Goal: Transaction & Acquisition: Purchase product/service

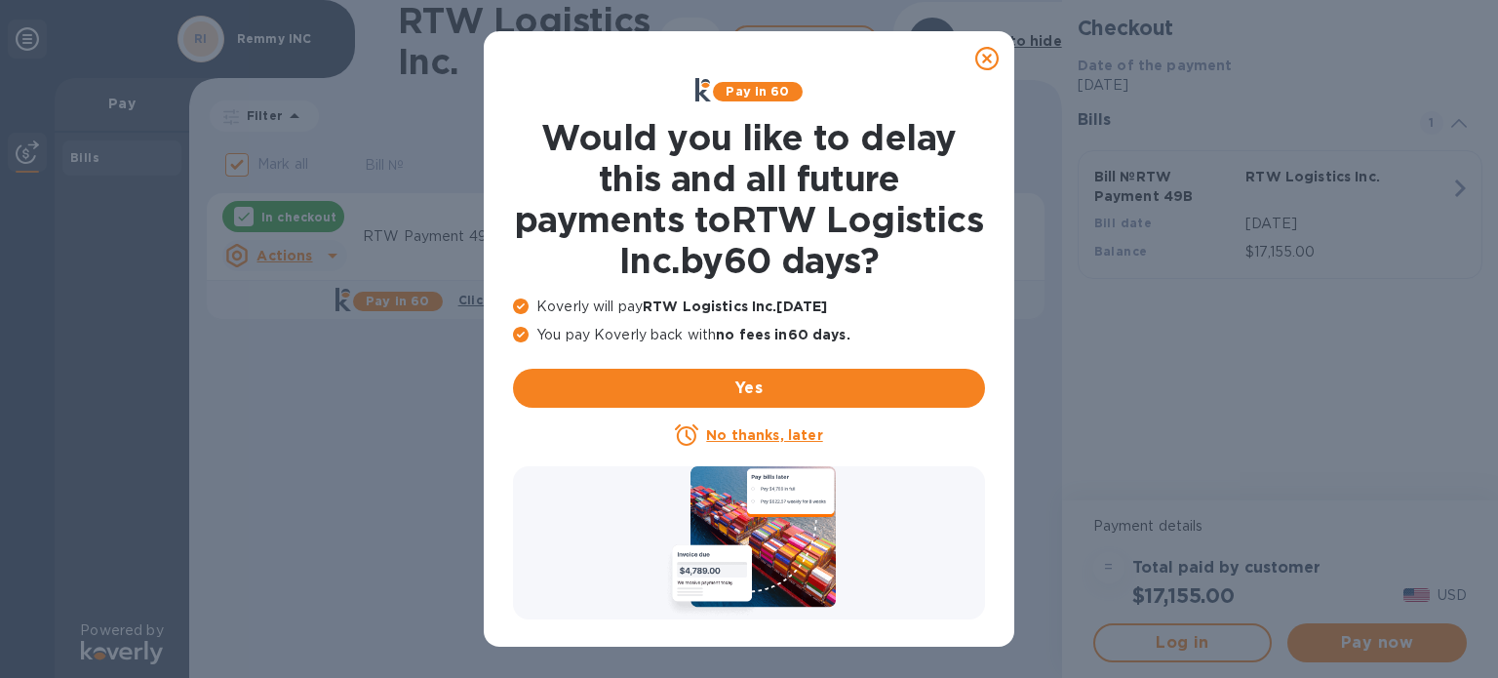
click at [745, 432] on u "No thanks, later" at bounding box center [764, 435] width 116 height 16
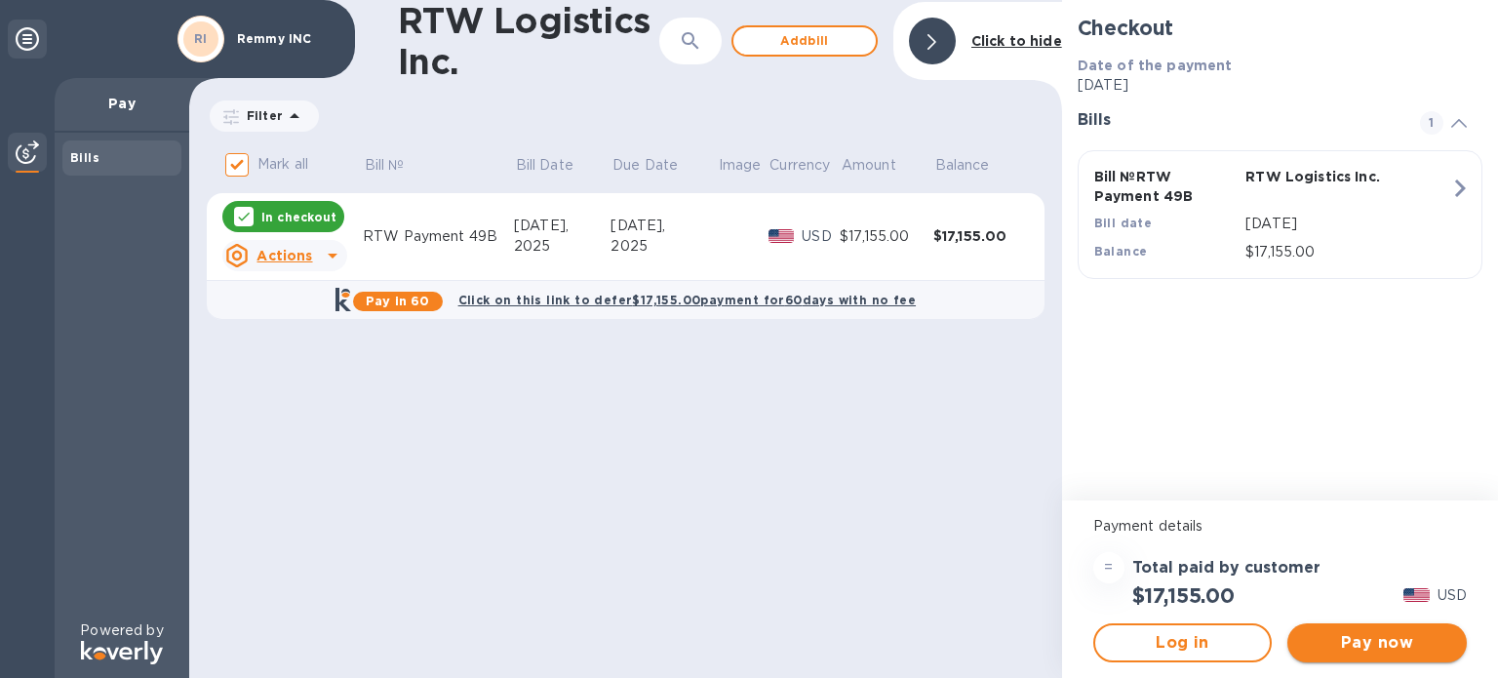
click at [1423, 638] on span "Pay now" at bounding box center [1377, 642] width 148 height 23
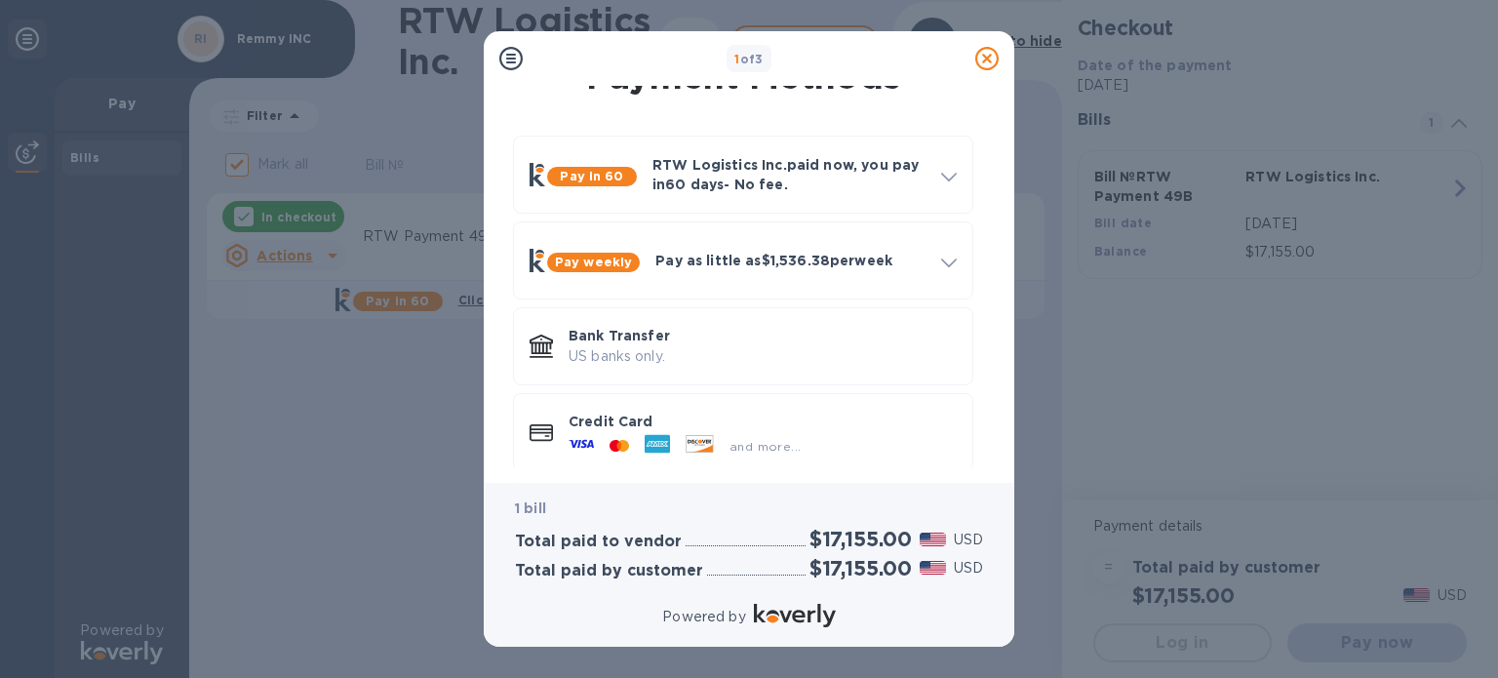
scroll to position [53, 0]
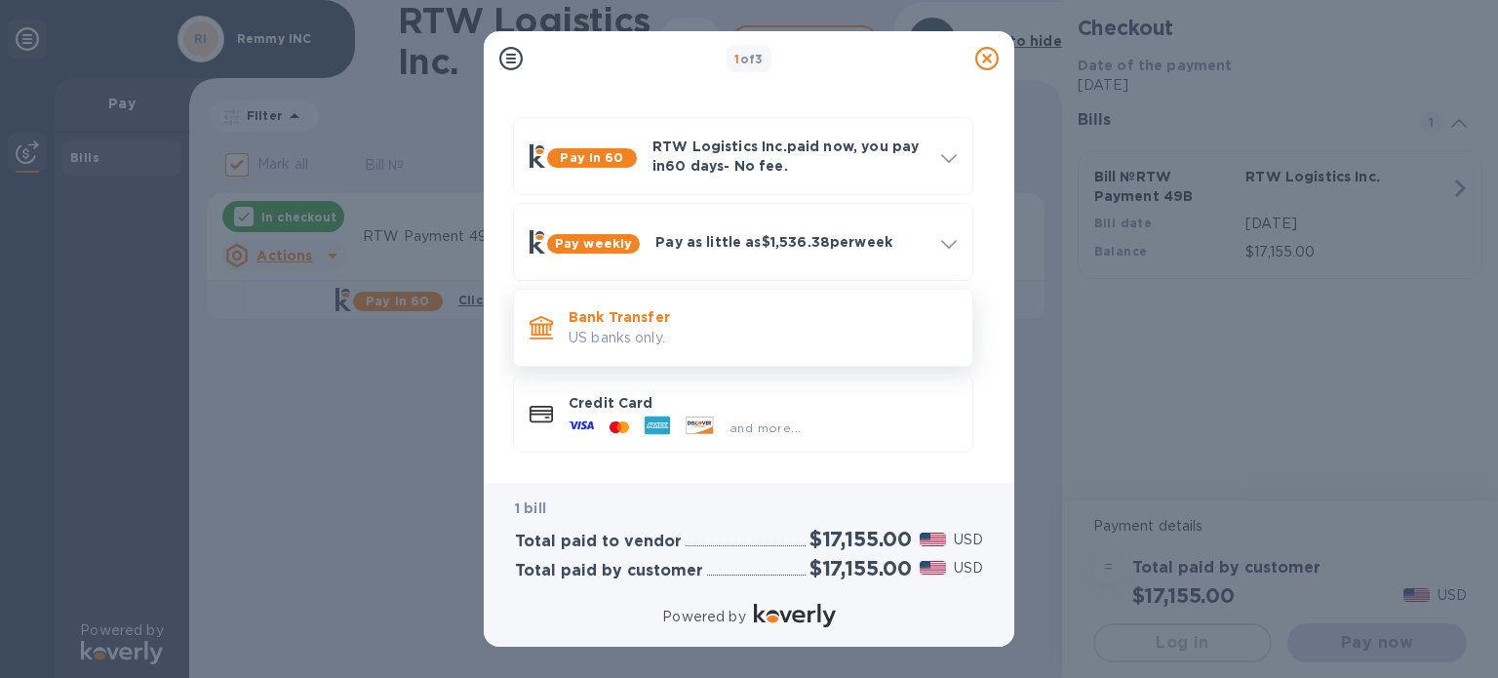
click at [720, 323] on p "Bank Transfer" at bounding box center [762, 316] width 388 height 19
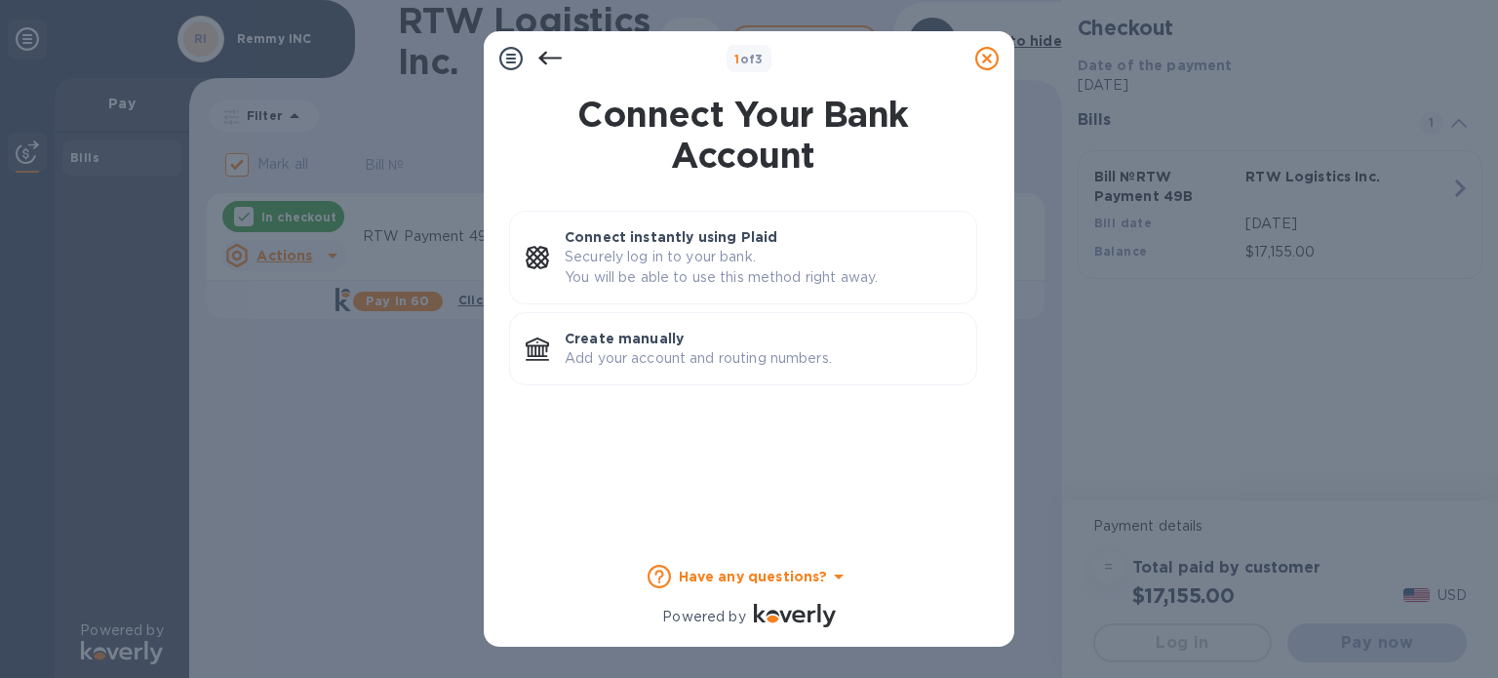
scroll to position [0, 0]
click at [705, 360] on p "Add your account and routing numbers." at bounding box center [763, 358] width 396 height 20
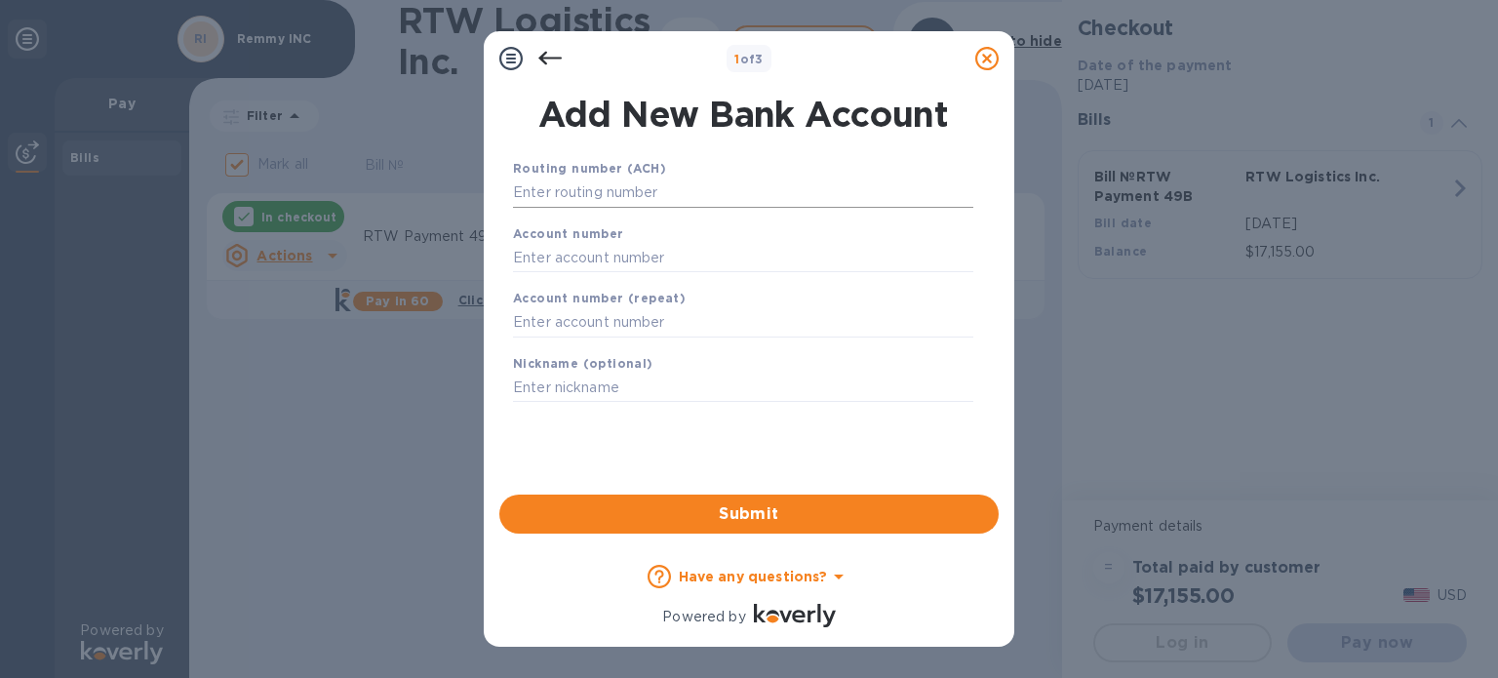
click at [613, 199] on input "text" at bounding box center [743, 192] width 460 height 29
click at [612, 262] on input "text" at bounding box center [743, 257] width 460 height 29
paste input "3252 0238 2722"
type input "3252 0238 2722"
click at [595, 198] on input "text" at bounding box center [743, 192] width 460 height 29
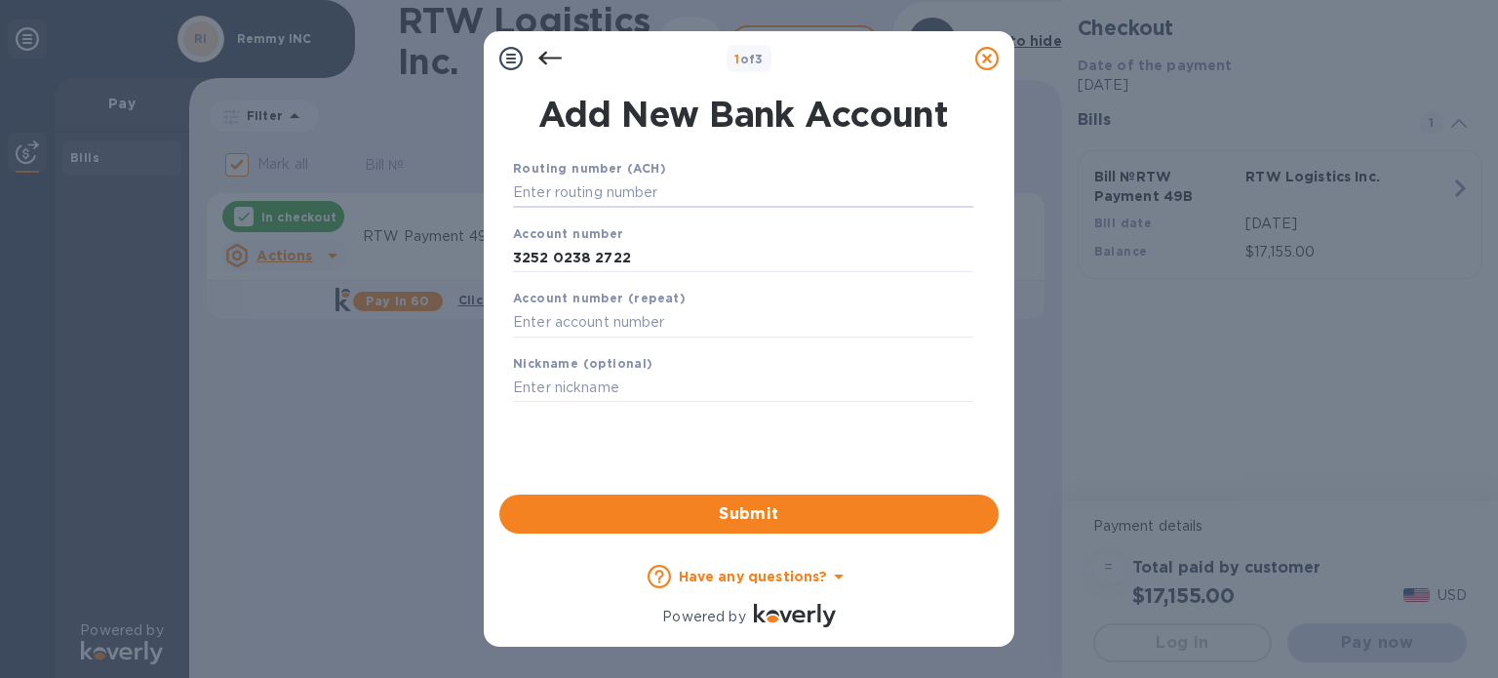
paste input "121000358"
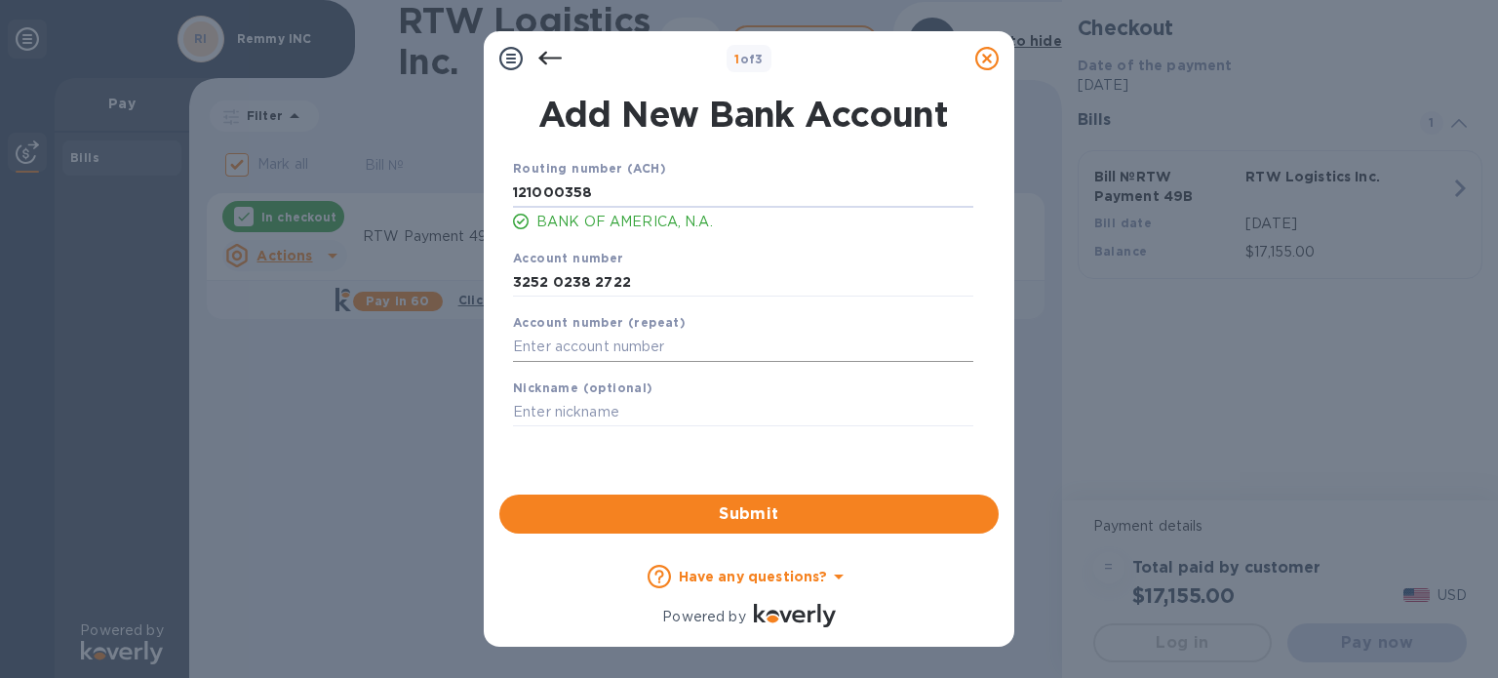
type input "121000358"
click at [587, 347] on input "text" at bounding box center [743, 346] width 460 height 29
click at [631, 277] on input "3252 0238 2722" at bounding box center [743, 281] width 460 height 29
click at [595, 348] on input "text" at bounding box center [743, 346] width 460 height 29
paste input "3252 0238 2722"
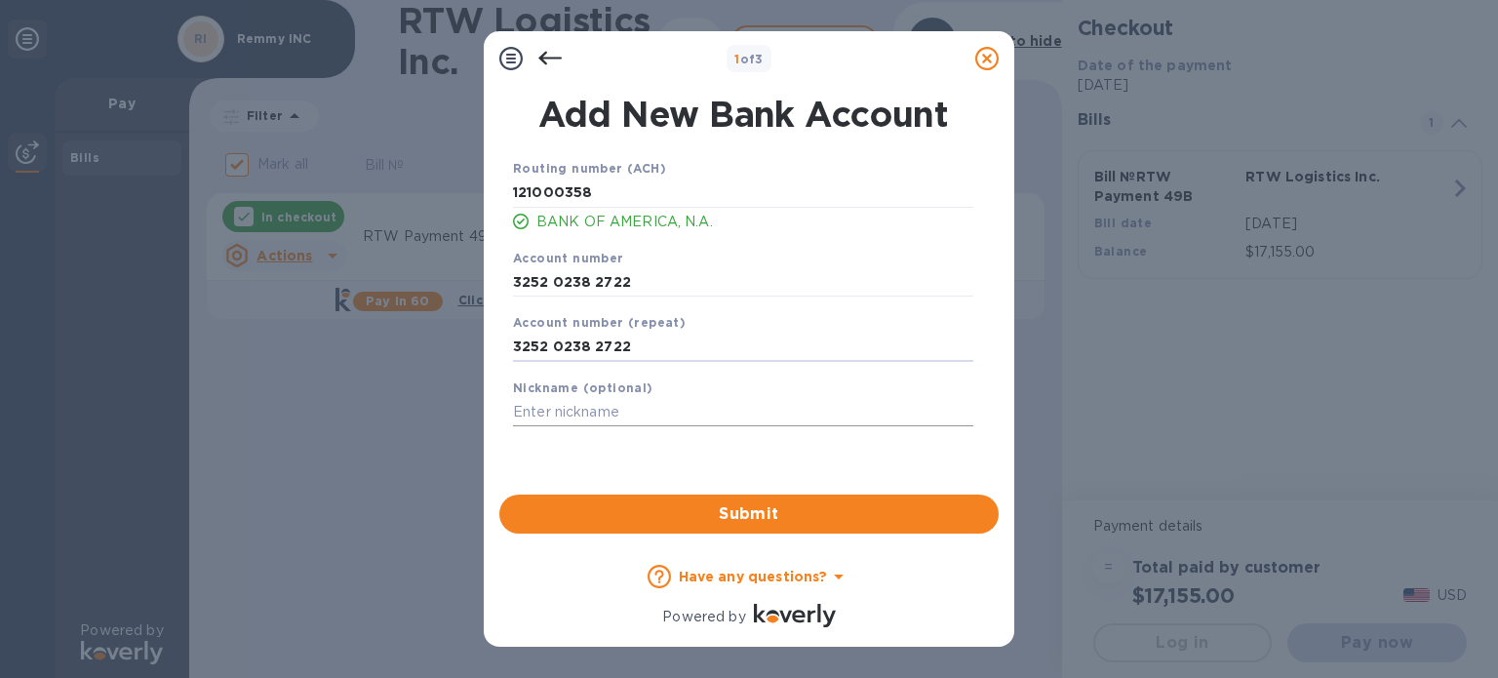
type input "3252 0238 2722"
click at [580, 417] on input "text" at bounding box center [743, 412] width 460 height 29
type input "REM"
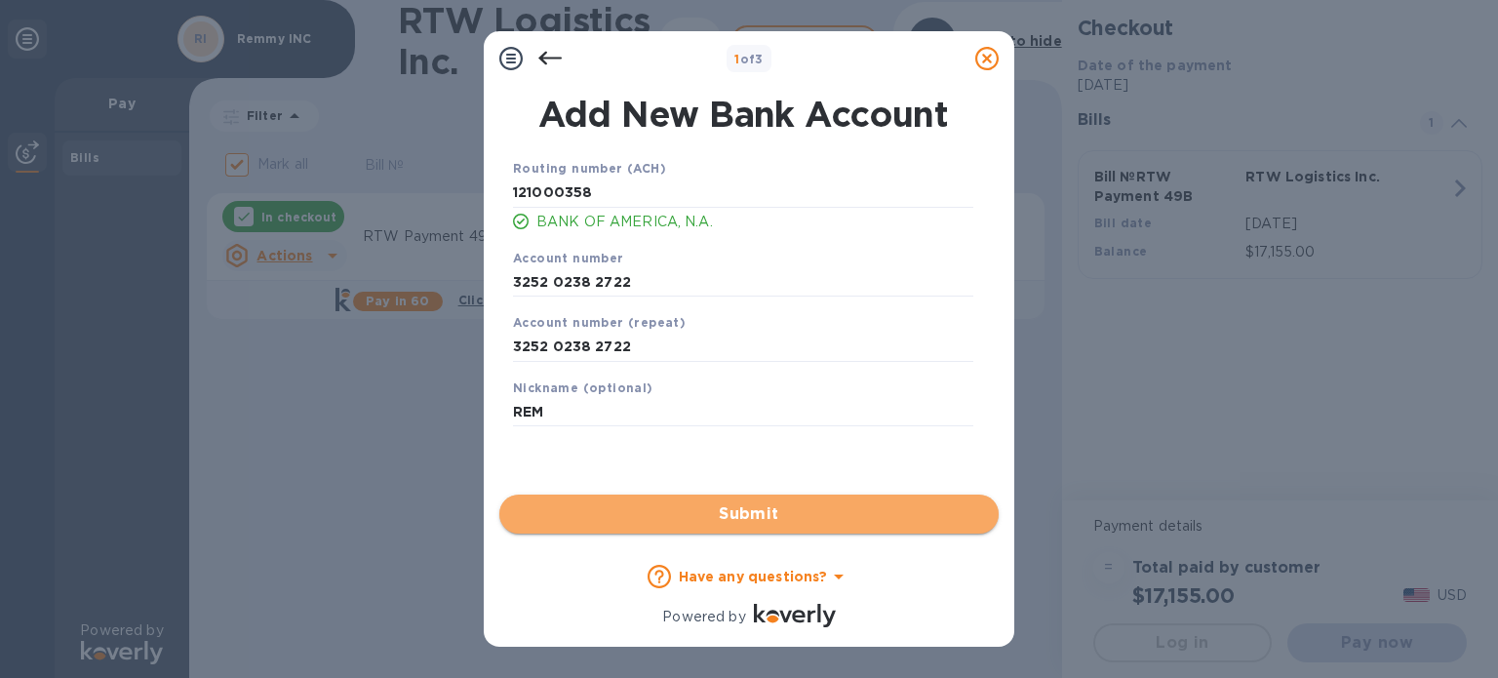
click at [655, 505] on span "Submit" at bounding box center [749, 513] width 468 height 23
